Goal: Task Accomplishment & Management: Manage account settings

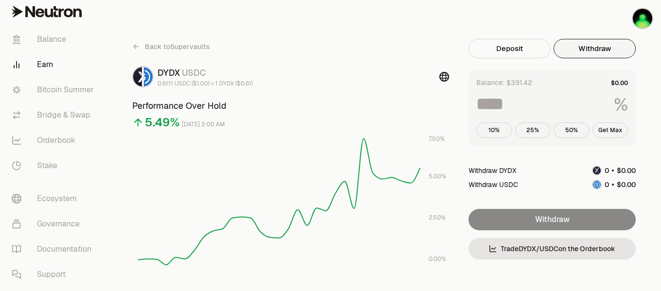
click at [600, 48] on button "Withdraw" at bounding box center [595, 48] width 82 height 19
click at [608, 128] on button "Get Max" at bounding box center [610, 130] width 36 height 16
type input "***"
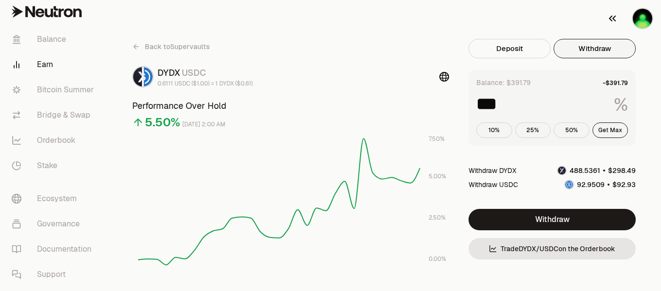
click at [643, 22] on img "button" at bounding box center [642, 18] width 19 height 19
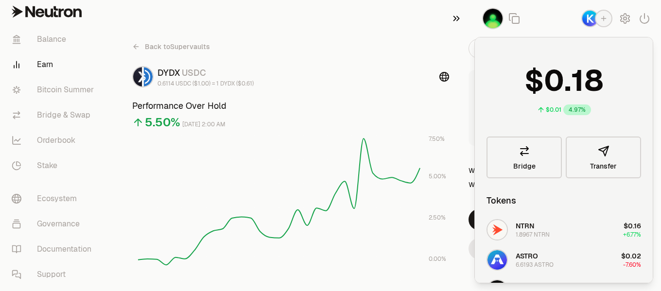
click at [457, 21] on icon "button" at bounding box center [456, 19] width 11 height 12
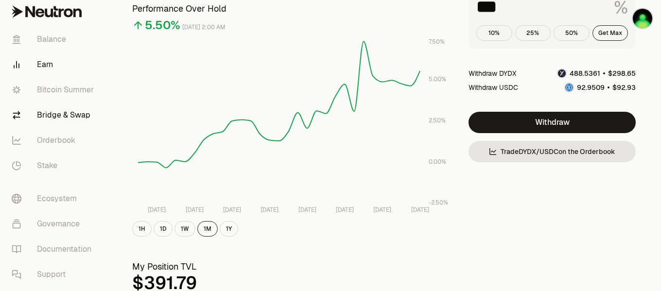
scroll to position [49, 0]
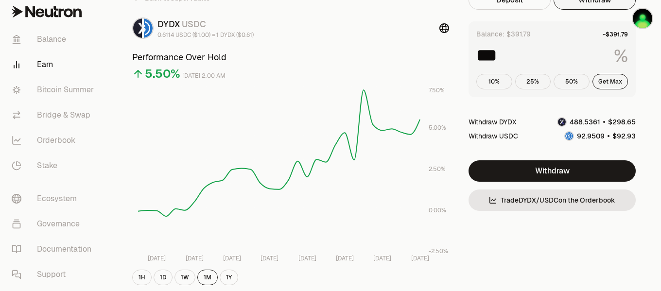
click at [49, 62] on link "Earn" at bounding box center [54, 64] width 101 height 25
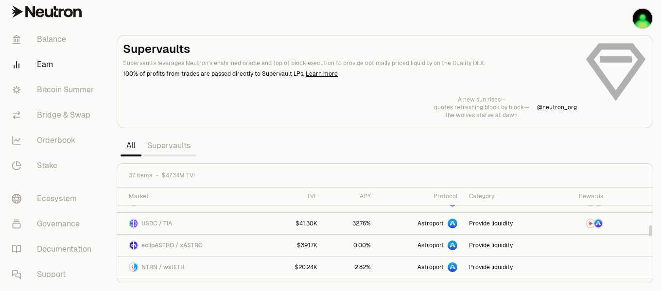
scroll to position [294, 0]
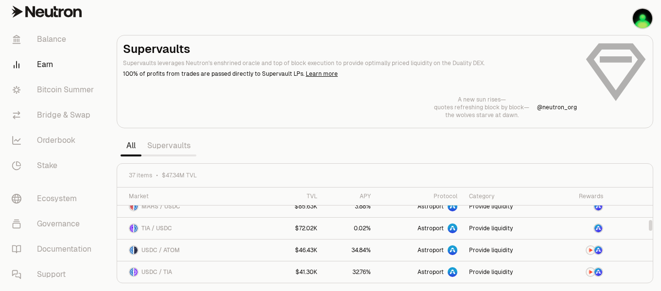
click at [166, 146] on link "Supervaults" at bounding box center [168, 145] width 55 height 19
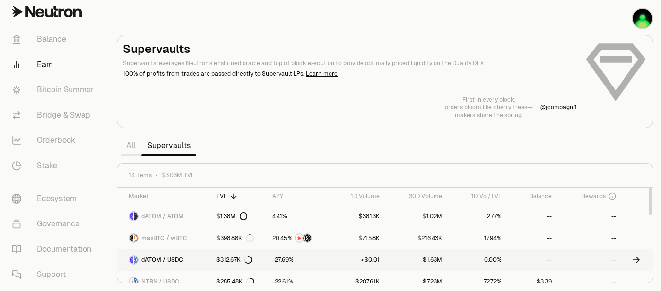
scroll to position [49, 0]
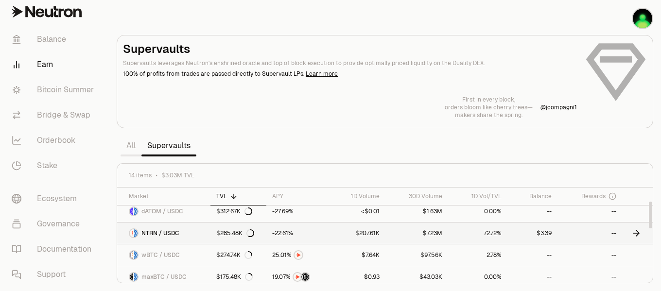
click at [634, 236] on icon at bounding box center [636, 233] width 10 height 10
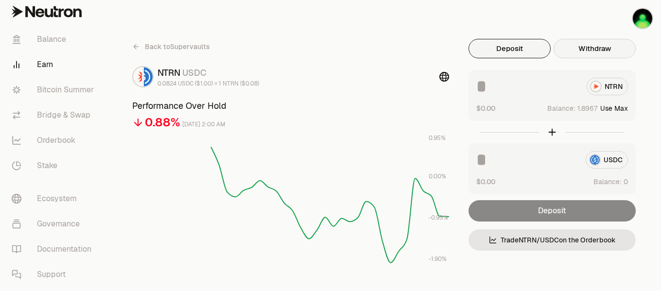
click at [599, 57] on button "Withdraw" at bounding box center [595, 48] width 82 height 19
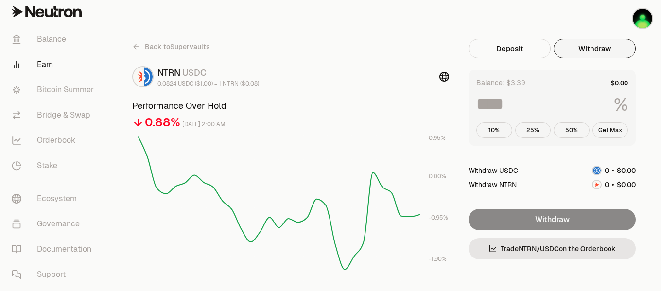
click at [602, 52] on button "Withdraw" at bounding box center [595, 48] width 82 height 19
click at [617, 129] on button "Get Max" at bounding box center [610, 130] width 36 height 16
type input "***"
